Goal: Task Accomplishment & Management: Use online tool/utility

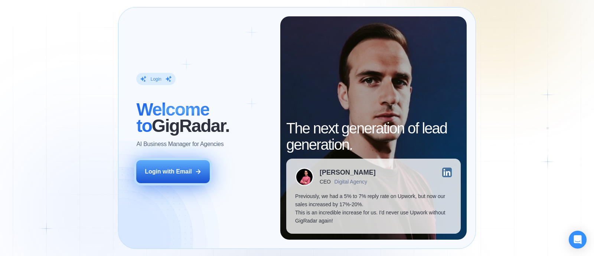
drag, startPoint x: 0, startPoint y: 0, endPoint x: 156, endPoint y: 176, distance: 235.1
click at [155, 176] on button "Login with Email" at bounding box center [173, 171] width 74 height 23
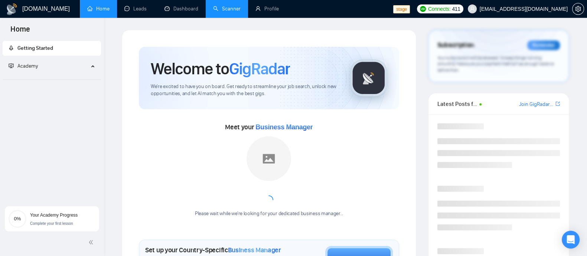
click at [241, 6] on link "Scanner" at bounding box center [226, 9] width 27 height 6
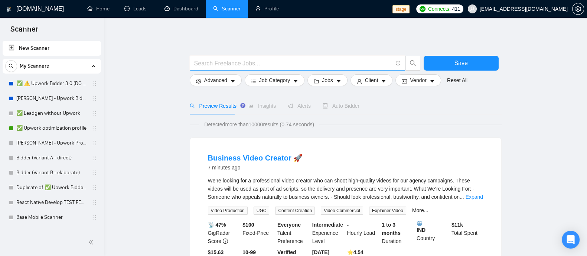
click at [291, 69] on span at bounding box center [297, 63] width 215 height 15
paste input "brand strategy"
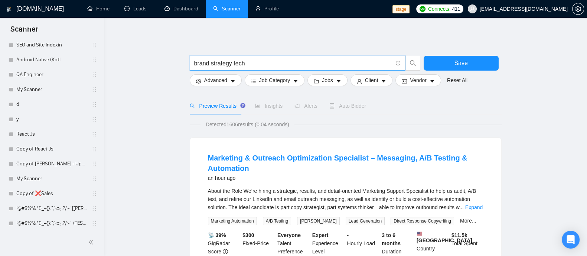
drag, startPoint x: 271, startPoint y: 62, endPoint x: 160, endPoint y: 60, distance: 110.6
type input "brand strategy tech"
drag, startPoint x: 274, startPoint y: 65, endPoint x: 184, endPoint y: 62, distance: 90.3
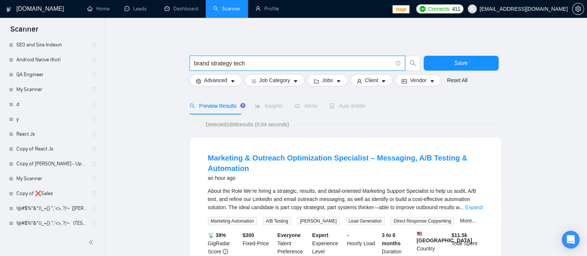
drag, startPoint x: 255, startPoint y: 61, endPoint x: 166, endPoint y: 64, distance: 89.5
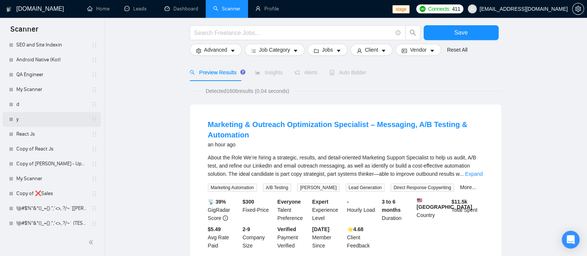
scroll to position [46, 0]
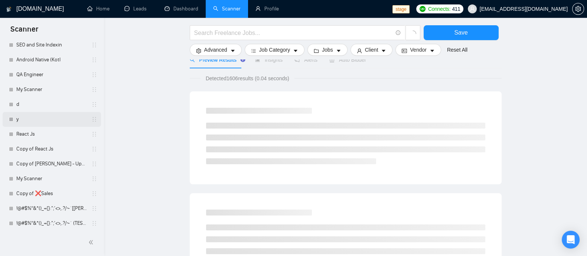
click at [69, 116] on link "y" at bounding box center [51, 119] width 71 height 15
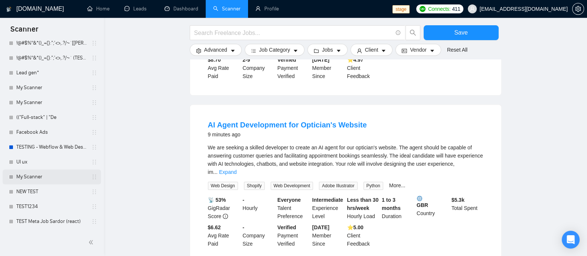
scroll to position [557, 0]
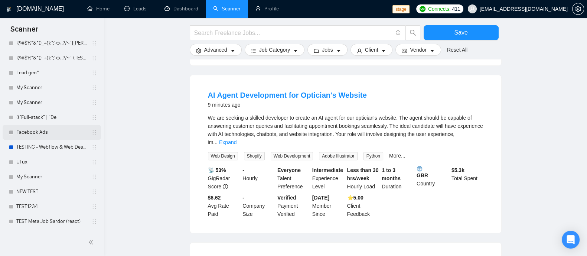
click at [46, 130] on link "Facebook Ads" at bounding box center [51, 132] width 71 height 15
click at [52, 136] on link "Facebook Ads" at bounding box center [51, 132] width 71 height 15
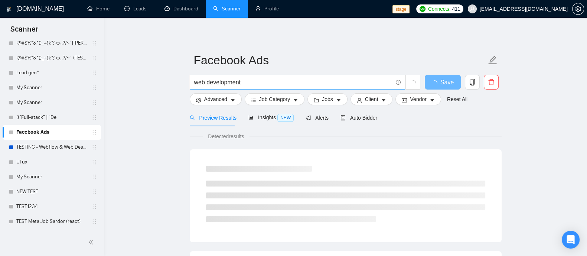
click at [250, 83] on input "web development" at bounding box center [293, 82] width 198 height 9
drag, startPoint x: 260, startPoint y: 82, endPoint x: 149, endPoint y: 82, distance: 111.7
paste input "brand strategy tech"
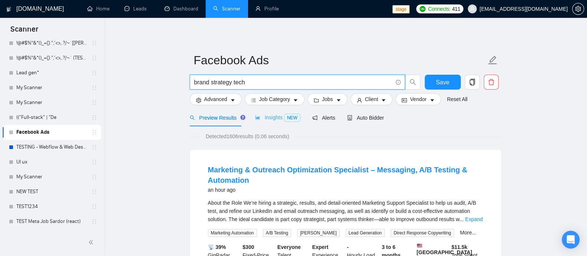
click at [280, 122] on div "Insights NEW" at bounding box center [277, 117] width 45 height 17
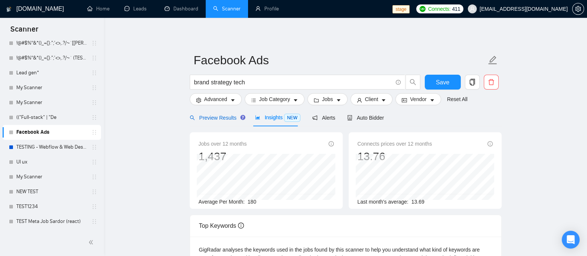
click at [227, 120] on span "Preview Results" at bounding box center [216, 118] width 53 height 6
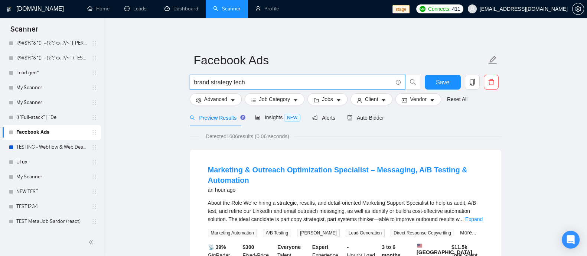
drag, startPoint x: 290, startPoint y: 85, endPoint x: 182, endPoint y: 83, distance: 107.3
paste input "tech startup branding"
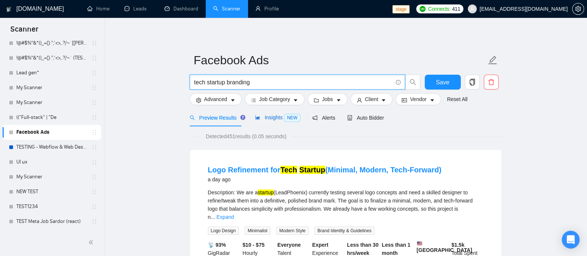
click at [272, 119] on span "Insights NEW" at bounding box center [277, 117] width 45 height 6
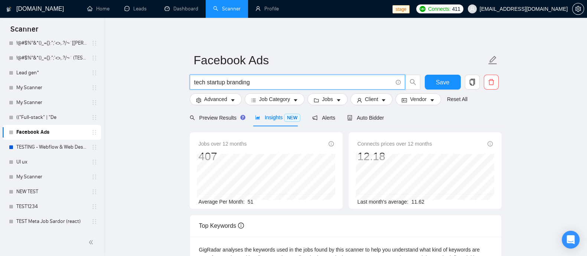
drag, startPoint x: 195, startPoint y: 84, endPoint x: 252, endPoint y: 85, distance: 57.2
click at [252, 85] on input "tech startup branding" at bounding box center [293, 82] width 198 height 9
click at [257, 82] on input "tech startup branding" at bounding box center [293, 82] width 198 height 9
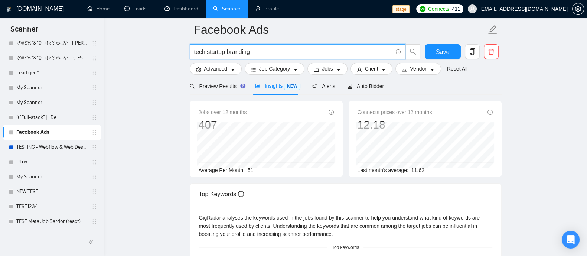
scroll to position [46, 0]
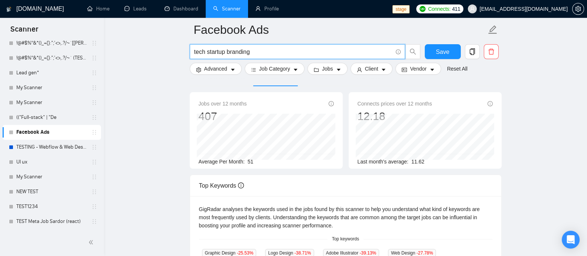
drag, startPoint x: 195, startPoint y: 58, endPoint x: 162, endPoint y: 58, distance: 33.0
click at [162, 58] on main "Facebook Ads tech startup branding Save Advanced Job Category Jobs Client Vendo…" at bounding box center [345, 247] width 459 height 527
paste input "brand strategy"
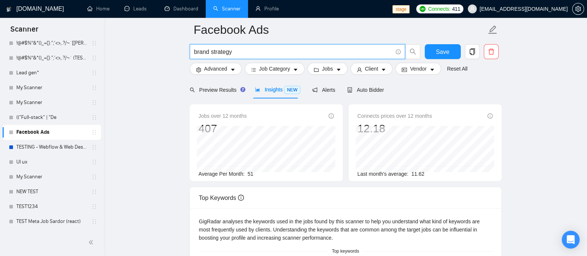
scroll to position [0, 0]
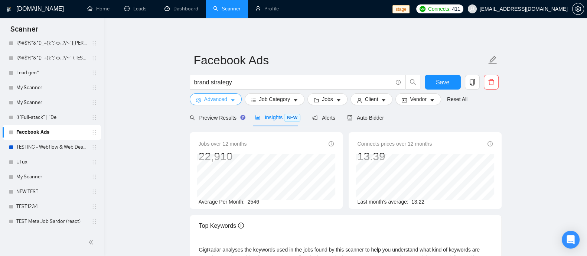
click at [228, 102] on button "Advanced" at bounding box center [216, 99] width 52 height 12
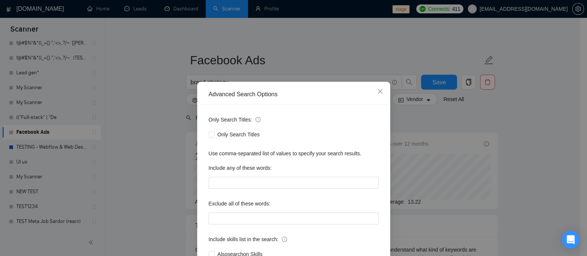
scroll to position [46, 0]
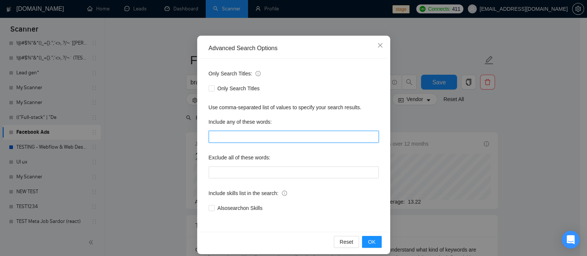
click at [257, 136] on input "text" at bounding box center [294, 137] width 170 height 12
click at [378, 50] on span "Close" at bounding box center [380, 46] width 20 height 20
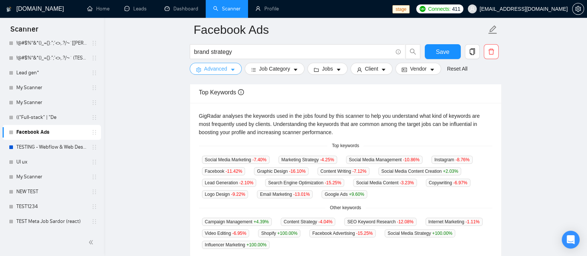
scroll to position [139, 0]
click at [263, 56] on input "brand strategy" at bounding box center [293, 51] width 198 height 9
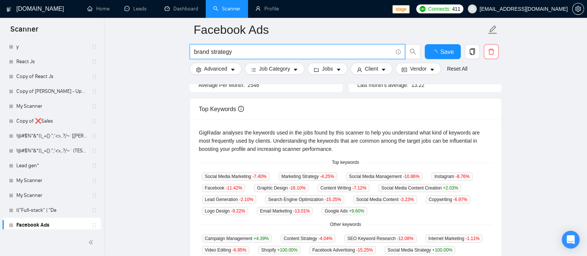
scroll to position [0, 0]
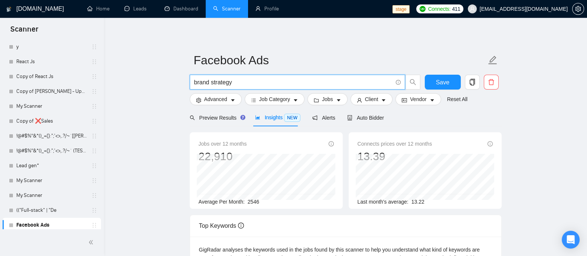
drag, startPoint x: 264, startPoint y: 79, endPoint x: 136, endPoint y: 75, distance: 128.1
paste input "entertainment branding"
type input "entertainment branding"
